Goal: Check status

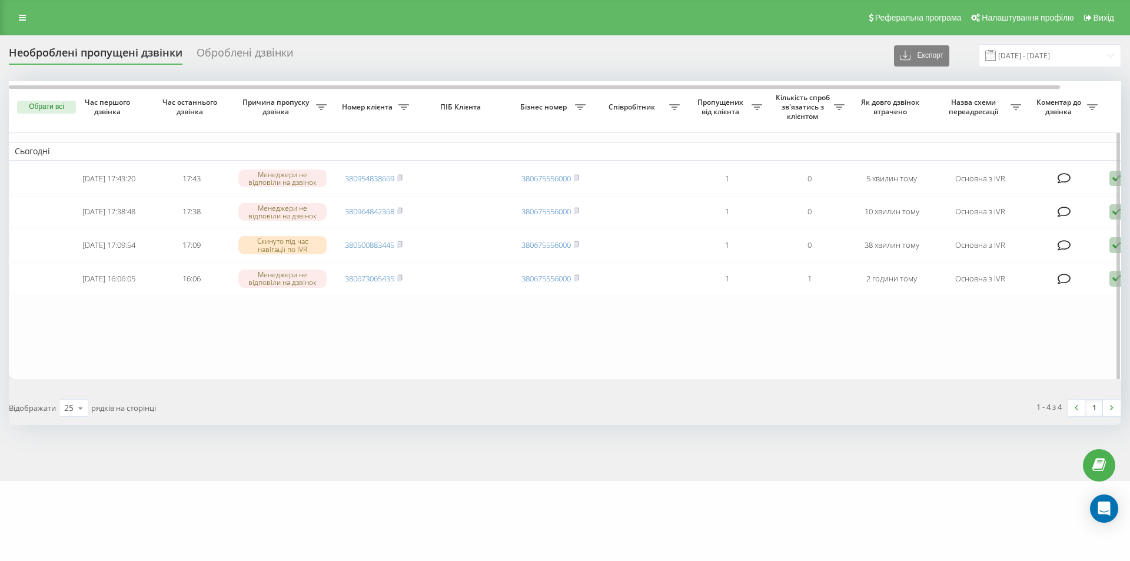
click at [105, 323] on table "Сьогодні [DATE] 17:43:20 17:43 Менеджери не відповіли на дзвінок 380954838669 3…" at bounding box center [597, 229] width 1177 height 297
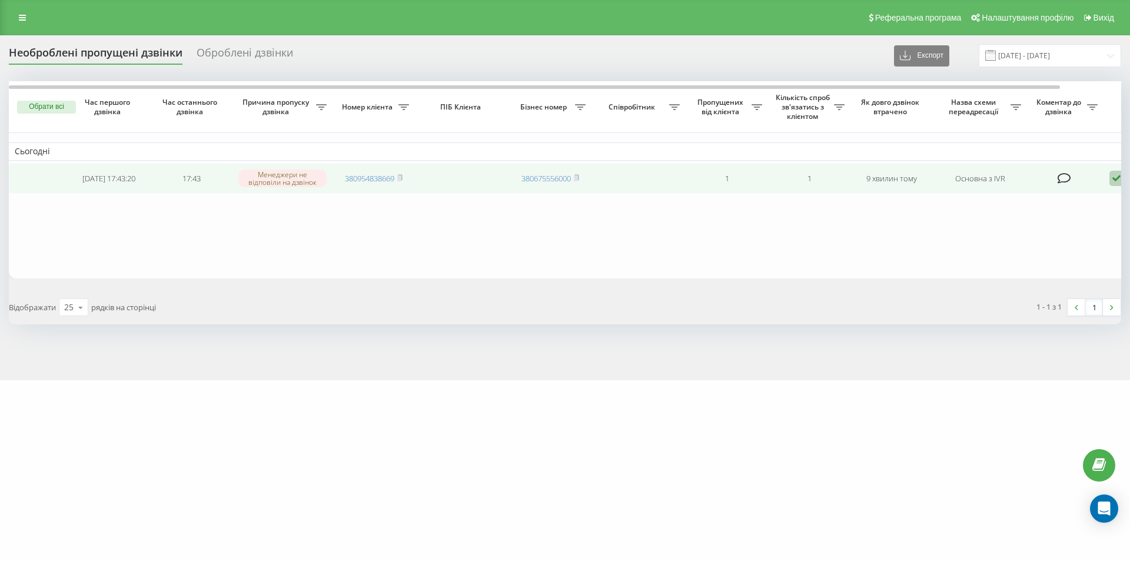
click at [1119, 174] on icon at bounding box center [1116, 179] width 14 height 16
click at [1042, 198] on span "Не вдалося зв'язатися" at bounding box center [1011, 196] width 90 height 11
